Goal: Find specific page/section

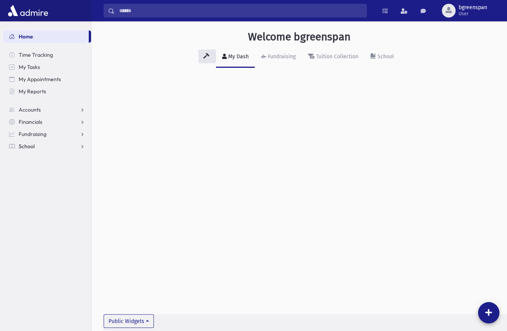
drag, startPoint x: 25, startPoint y: 146, endPoint x: 25, endPoint y: 150, distance: 4.6
click at [25, 146] on span "School" at bounding box center [27, 146] width 16 height 7
click at [26, 158] on span "Students" at bounding box center [33, 158] width 21 height 7
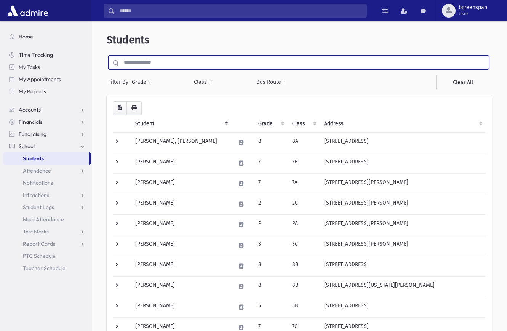
click at [171, 64] on input "text" at bounding box center [304, 63] width 370 height 14
type input "*****"
click at [107, 56] on input "submit" at bounding box center [117, 61] width 21 height 10
